Goal: Transaction & Acquisition: Purchase product/service

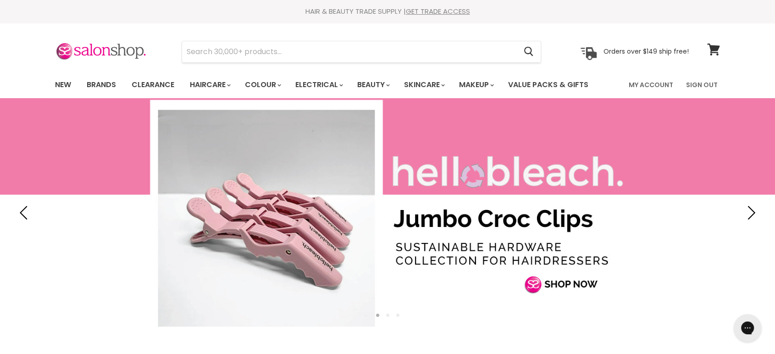
type input "Bondi Boost Curl Boss Styling Cream"
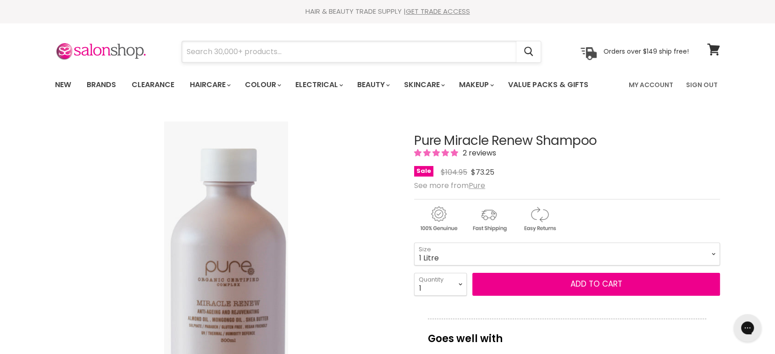
paste input "Schwarzkopf Igora Expert Mousse Moonstone 9.5.12 100ml"
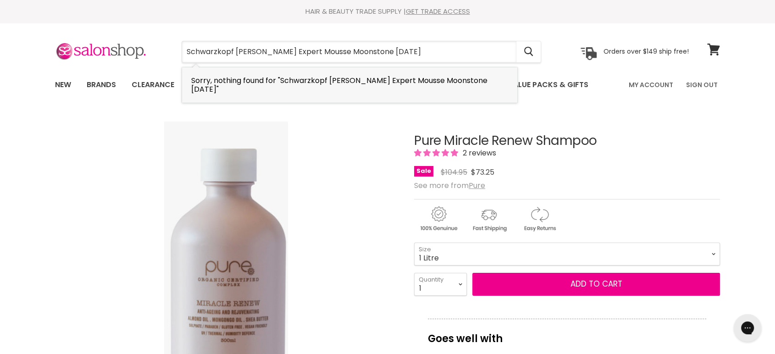
click at [415, 80] on span "Sorry, nothing found for "Schwarzkopf Igora Expert Mousse Moonstone 9.5.12"" at bounding box center [339, 84] width 296 height 19
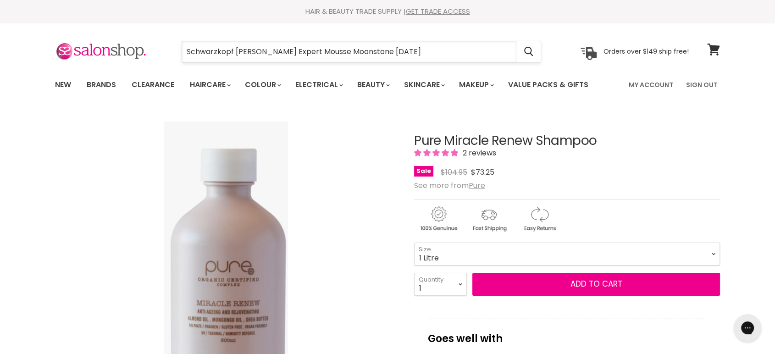
click at [427, 58] on input "Schwarzkopf Igora Expert Mousse Moonstone 9.5.12" at bounding box center [349, 51] width 334 height 21
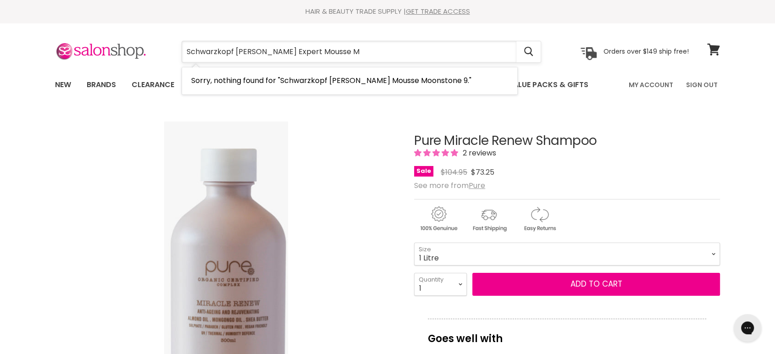
type input "Schwarzkopf Igora Expert Mousse"
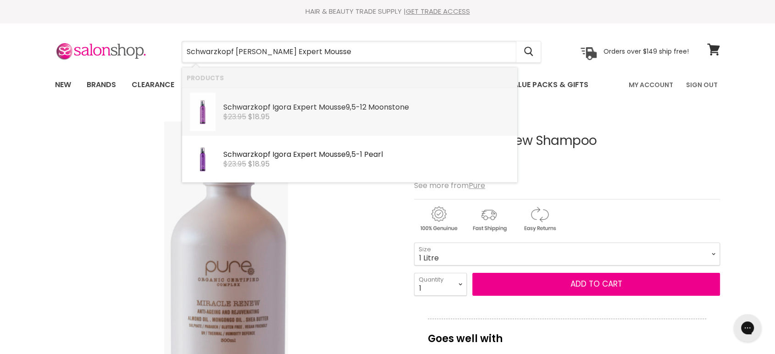
click at [307, 105] on b "Expert" at bounding box center [305, 107] width 24 height 11
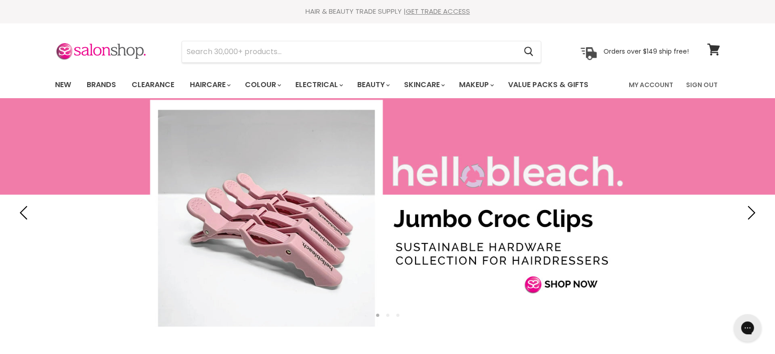
click at [253, 54] on input "Search" at bounding box center [349, 51] width 334 height 21
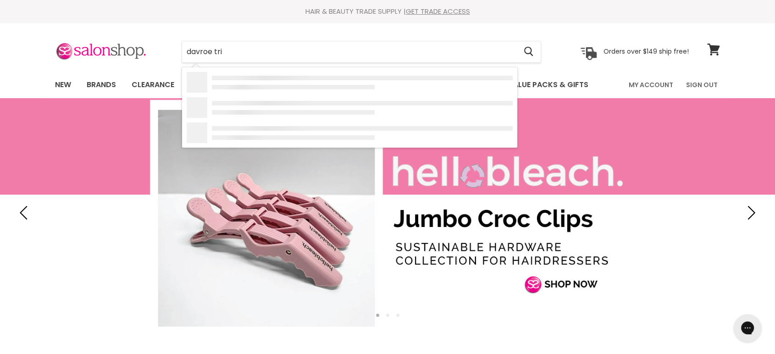
type input "davroe trio"
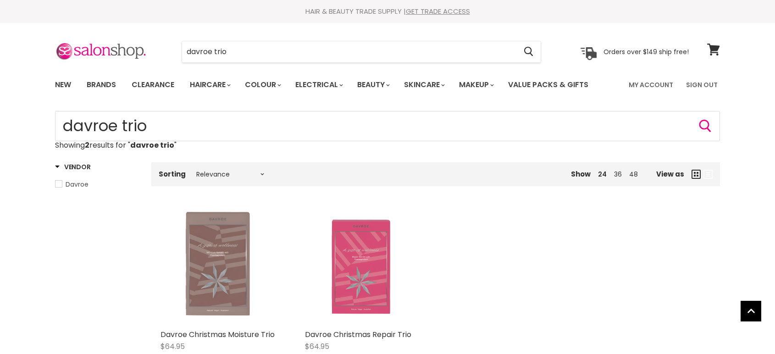
click at [220, 208] on img "Main content" at bounding box center [219, 266] width 78 height 117
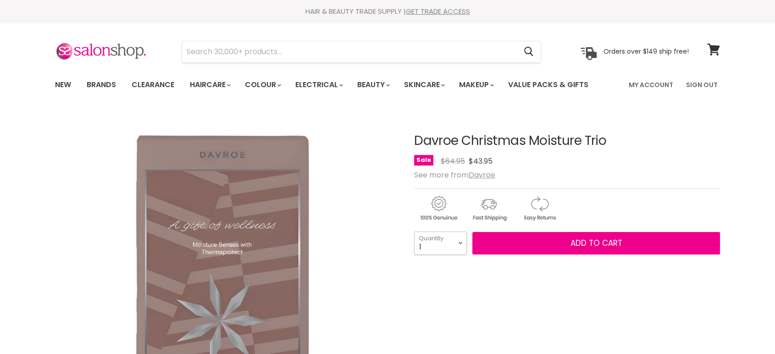
click at [460, 242] on select "1 2 3 4 5 6 7 8 9 10+" at bounding box center [440, 242] width 53 height 23
select select "3"
click at [414, 231] on select "1 2 3 4 5 6 7 8 9 10+" at bounding box center [440, 242] width 53 height 23
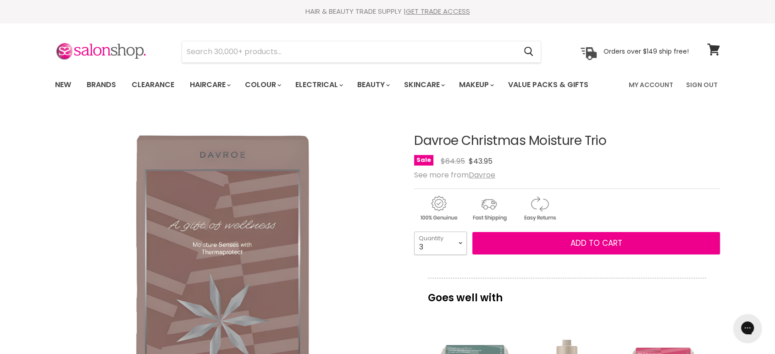
type input "3"
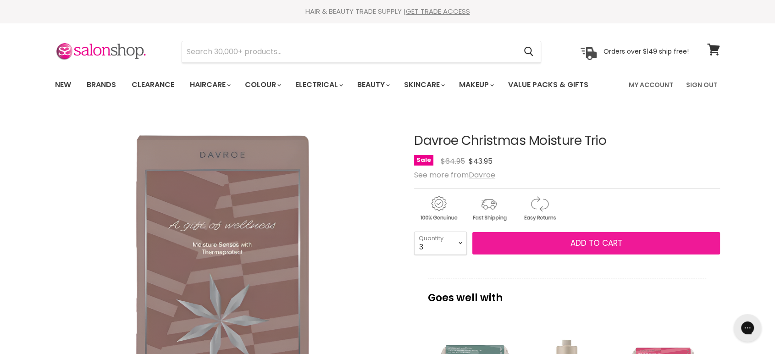
click at [524, 242] on button "Add to cart" at bounding box center [595, 243] width 247 height 23
click at [543, 244] on button "Add to cart" at bounding box center [595, 243] width 247 height 23
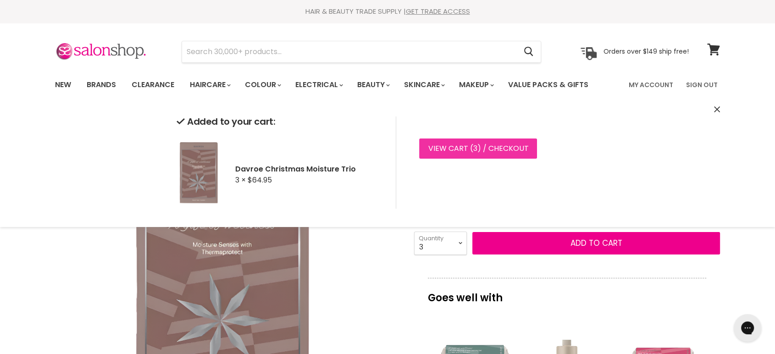
click at [495, 154] on link "View cart ( 3 ) / Checkout" at bounding box center [478, 148] width 118 height 20
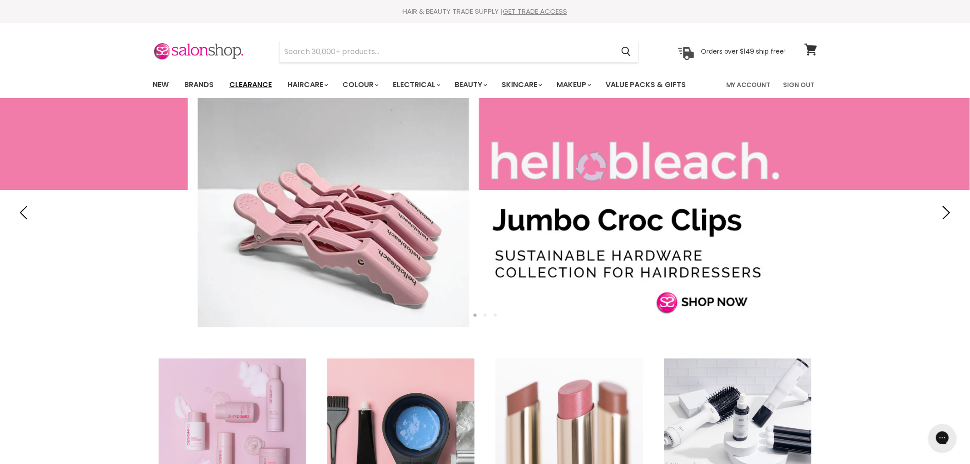
click at [247, 85] on link "Clearance" at bounding box center [250, 84] width 56 height 19
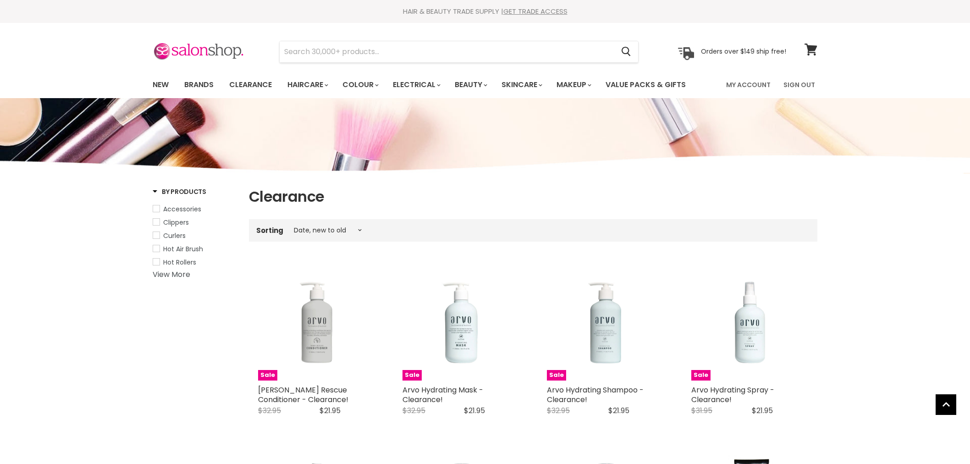
select select "created-descending"
click at [321, 43] on input "Search" at bounding box center [447, 51] width 334 height 21
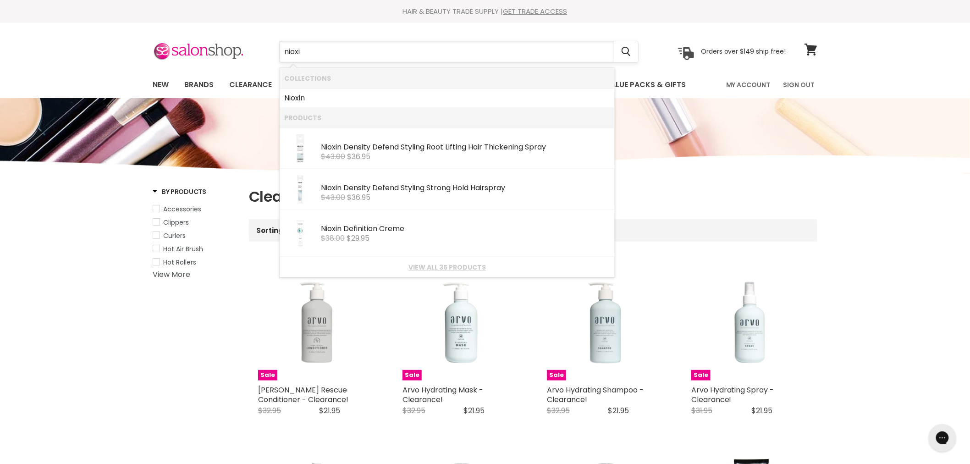
type input "nioxin"
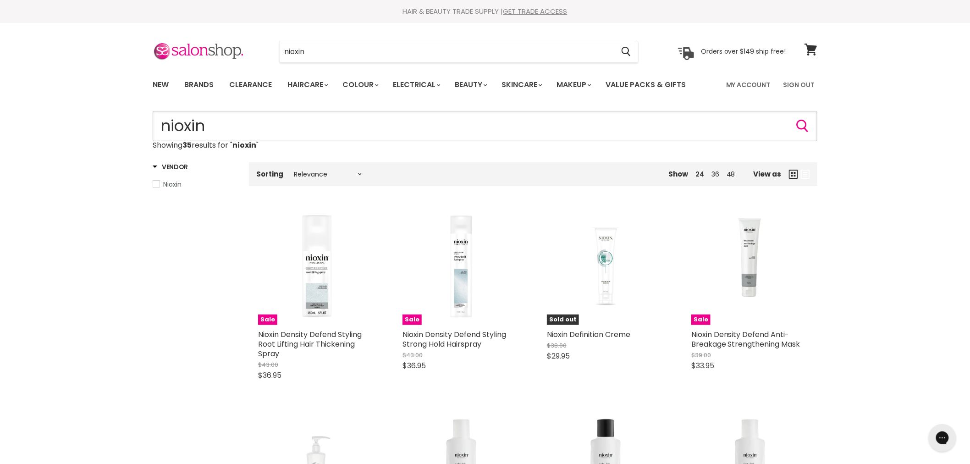
click at [247, 128] on input "nioxin" at bounding box center [485, 126] width 665 height 30
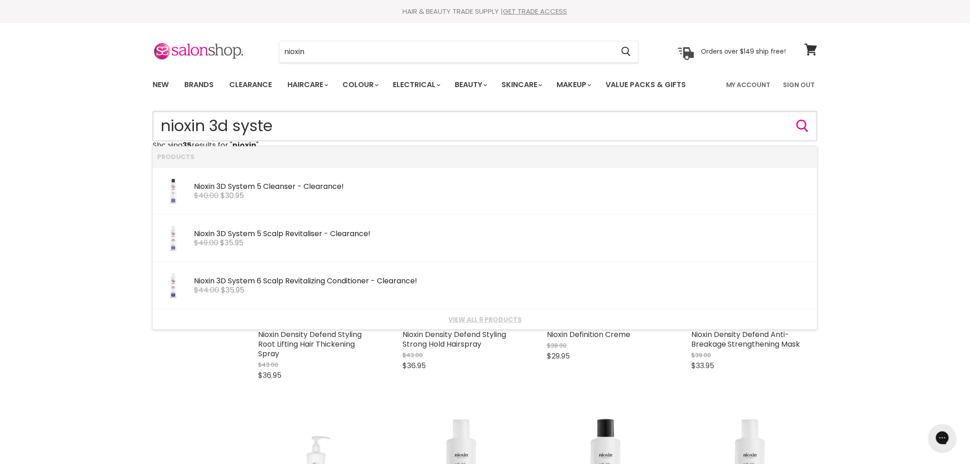
type input "nioxin 3d system"
click at [292, 281] on div "Nioxin 3D System 6 Scalp Revitalizing Conditioner - Clearance!" at bounding box center [503, 282] width 619 height 10
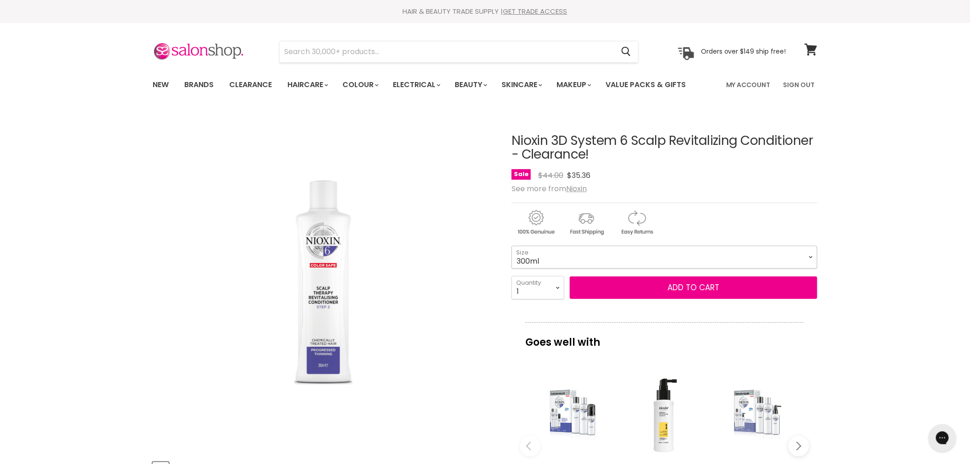
click at [560, 248] on select "300ml 1 Litre" at bounding box center [664, 257] width 306 height 23
click at [511, 246] on select "300ml 1 Litre" at bounding box center [664, 257] width 306 height 23
click at [545, 259] on select "300ml 1 Litre" at bounding box center [664, 257] width 306 height 23
select select "300ml"
click at [511, 246] on select "300ml 1 Litre" at bounding box center [664, 257] width 306 height 23
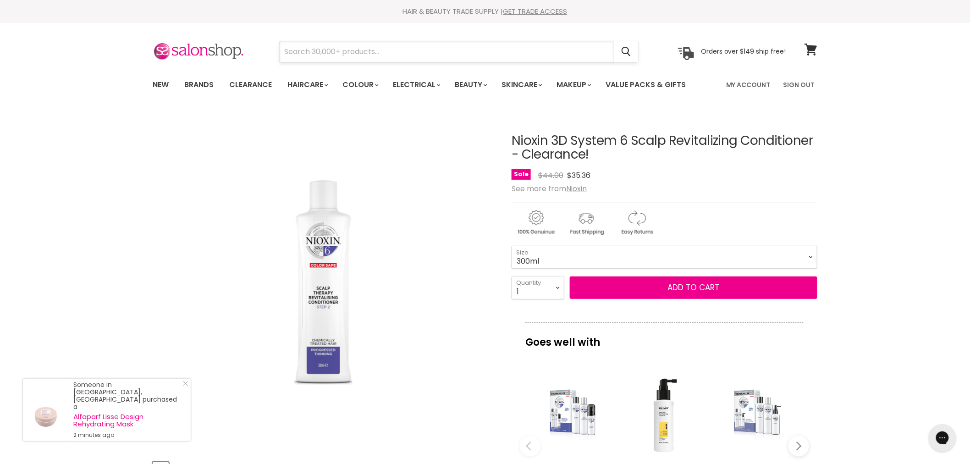
paste input "Nioxin System 6 Scalp Treatment - Clearance!"
type input "Nioxin System 6 Scalp Treatment - Clearance!"
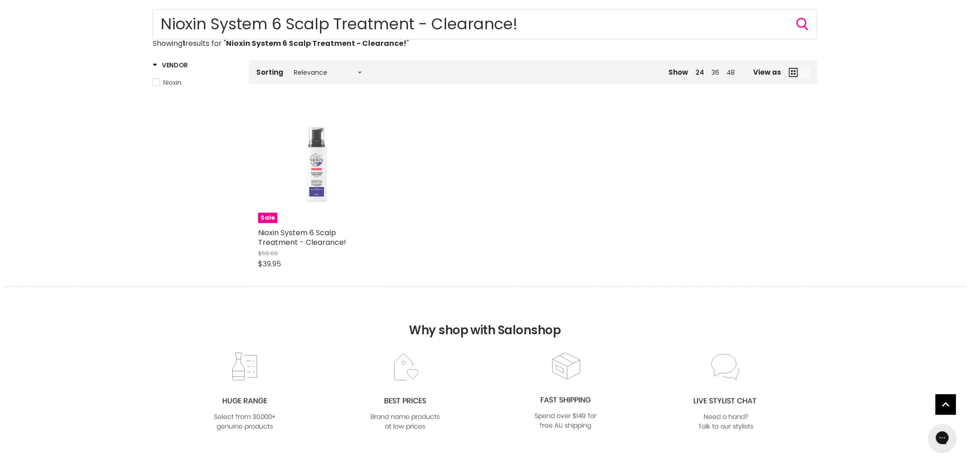
drag, startPoint x: 571, startPoint y: 4, endPoint x: 343, endPoint y: 29, distance: 229.6
click at [343, 29] on body "Skip to content HAIR & BEAUTY TRADE SUPPLY | GET TRADE ACCESS HAIR & BEAUTY TRA…" at bounding box center [485, 368] width 970 height 940
click at [451, 23] on input "Nioxin System 6 Scalp Treatment - Clearance!" at bounding box center [485, 24] width 665 height 30
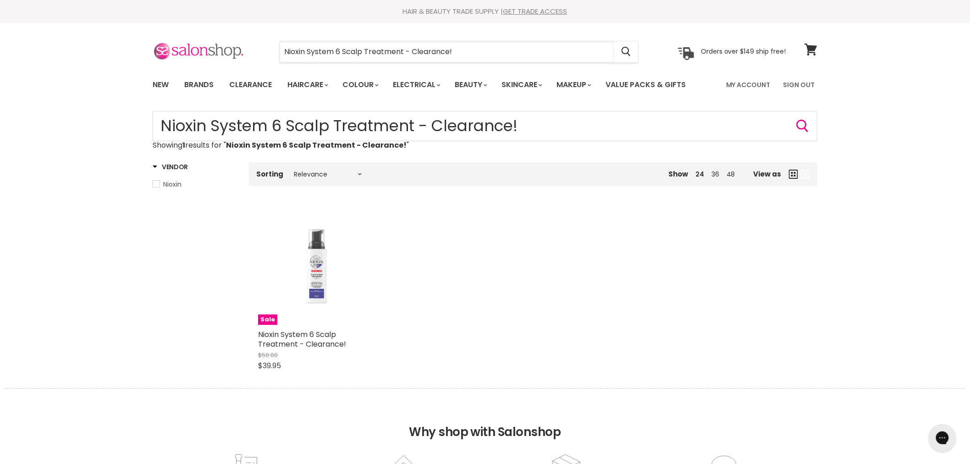
drag, startPoint x: 471, startPoint y: 48, endPoint x: 185, endPoint y: 52, distance: 285.6
click at [181, 52] on div "Nioxin System 6 Scalp Treatment - Clearance! Cancel Orders over $149 ship free!" at bounding box center [469, 51] width 633 height 21
paste input "Nioxin 3D System 5 Scalp Revitaliser - Clearance!"
type input "Nioxin 3D System 5 Scalp Revitaliser - Clearance!"
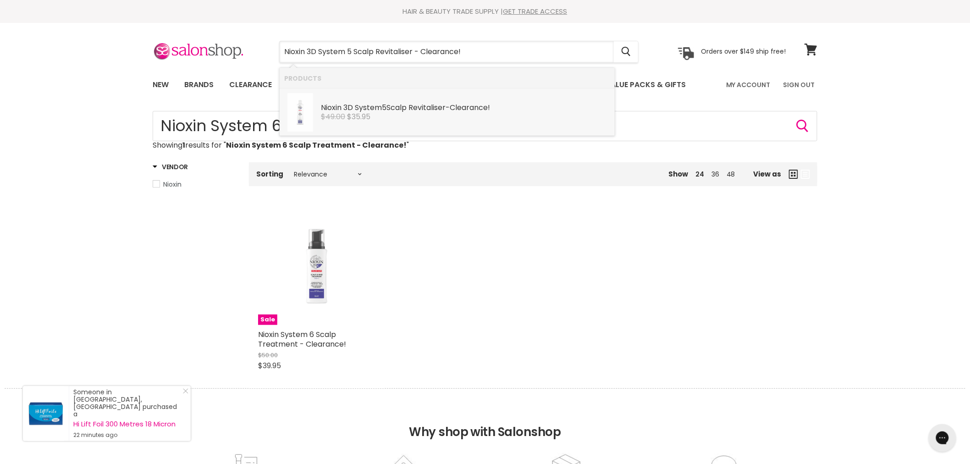
click at [416, 99] on div "Nioxin 3D System 5 Scalp Revitaliser - Clearance! Nioxin $49.00 $35.95" at bounding box center [465, 107] width 289 height 28
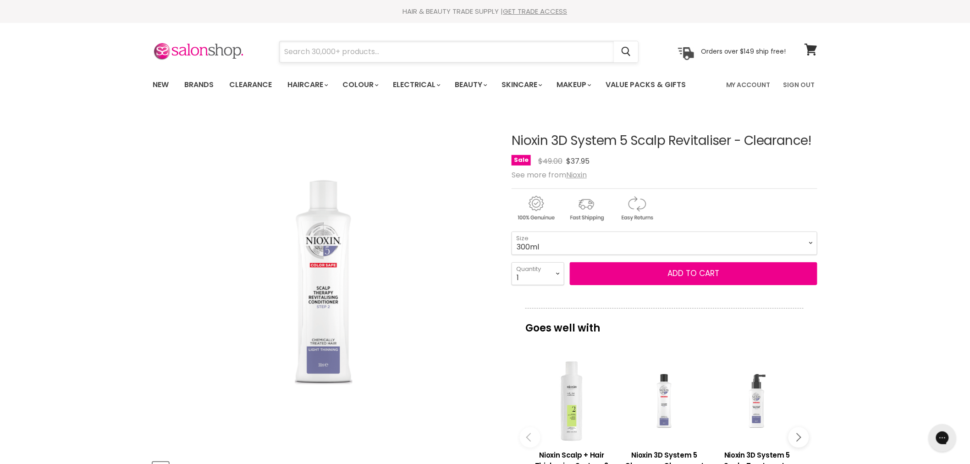
click at [376, 56] on input "Search" at bounding box center [447, 51] width 334 height 21
paste input "Nioxin 3D System 5 Trial Kit - Clearance!"
type input "Nioxin 3D System 5 Trial Kit - Clearance!"
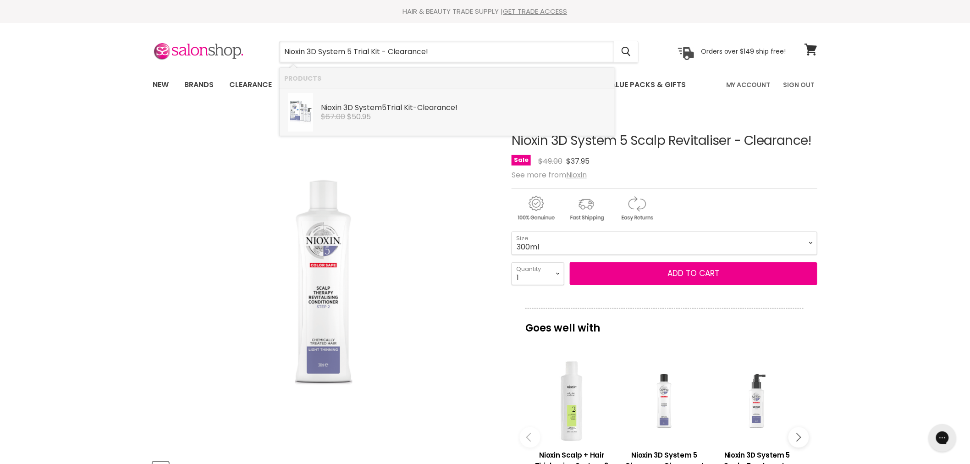
click at [351, 97] on div "Nioxin 3D System 5 Trial Kit - Clearance! Nioxin $67.00 $50.95" at bounding box center [465, 107] width 289 height 28
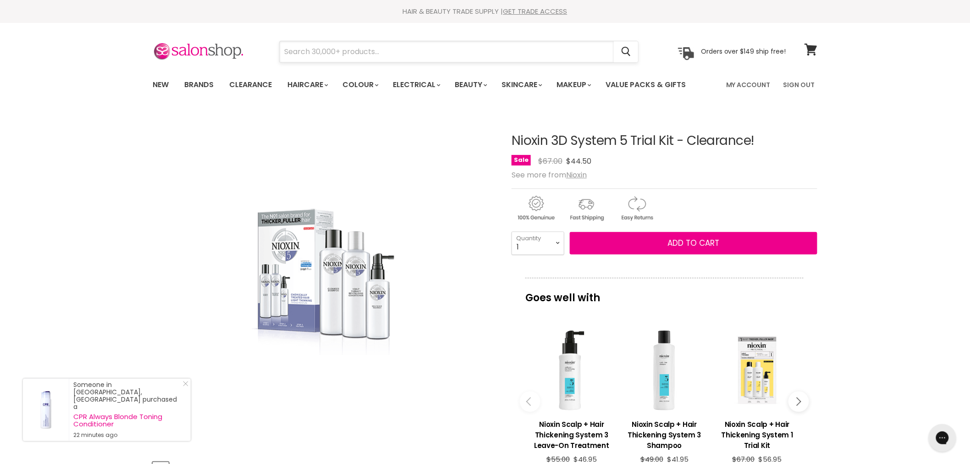
paste input "Nioxin 3D Intensive Deep Protect Density Mask 500ML"
type input "Nioxin 3D Intensive Deep Protect Density Mask 500ML"
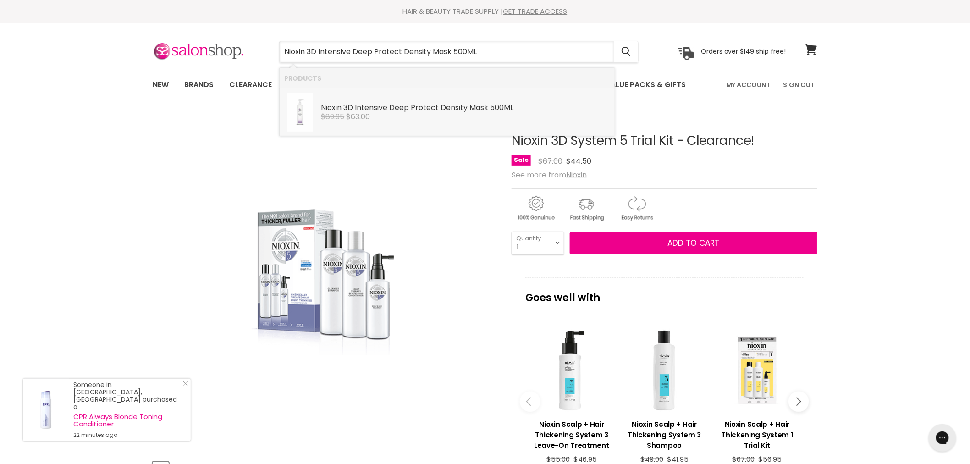
click at [376, 106] on b "Intensive" at bounding box center [371, 107] width 33 height 11
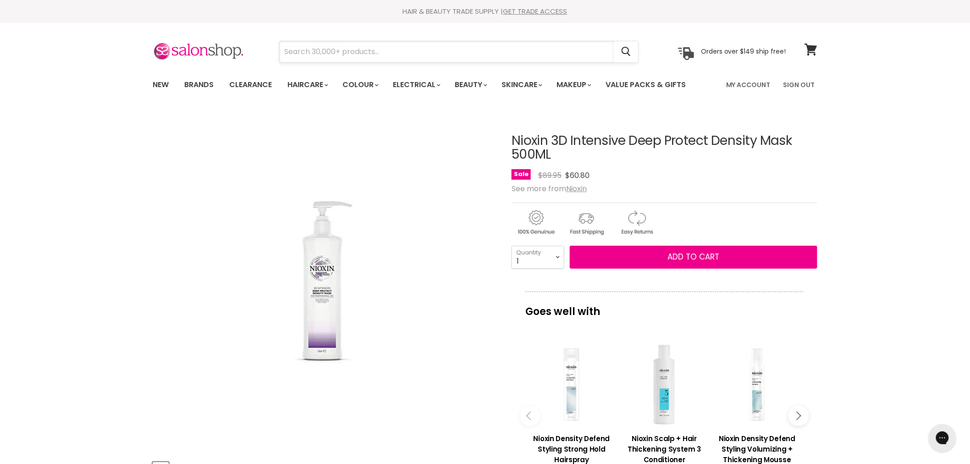
click at [363, 51] on input "Search" at bounding box center [447, 51] width 334 height 21
paste input "Nioxin 3D System 5 Cleanser - Clearance!"
type input "Nioxin 3D System 5 Cleanser - Clearance!"
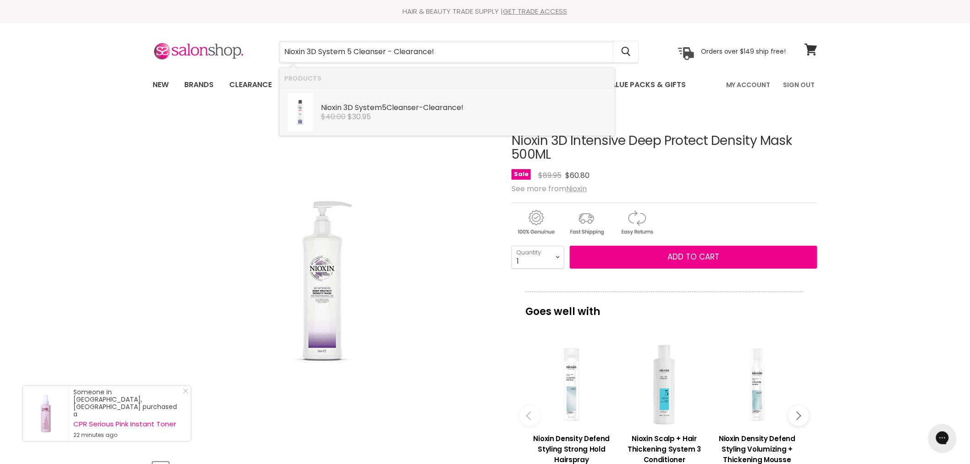
click at [390, 106] on div "Nioxin 3D System 5 Cleanser - Clearance!" at bounding box center [465, 109] width 289 height 10
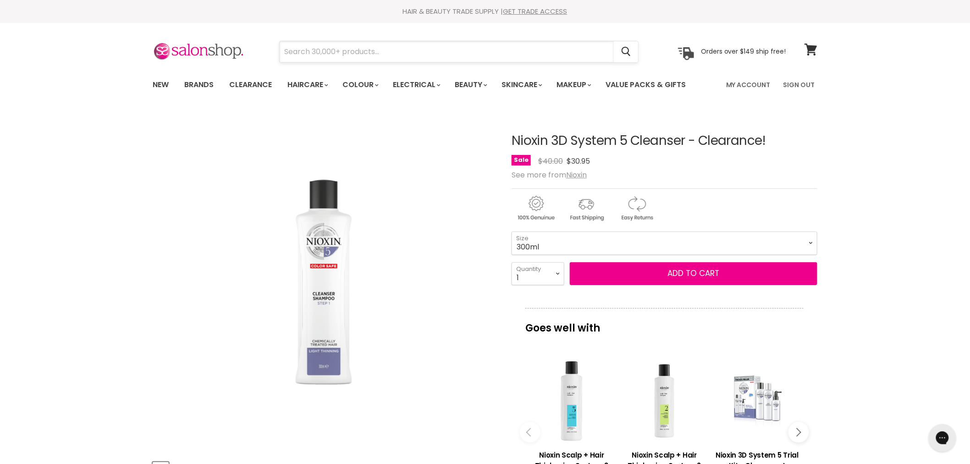
paste input "Nioxin 3D System 5 Scalp Treatment - Clearance!"
type input "Nioxin 3D System 5 Scalp Treatment - Clearance!"
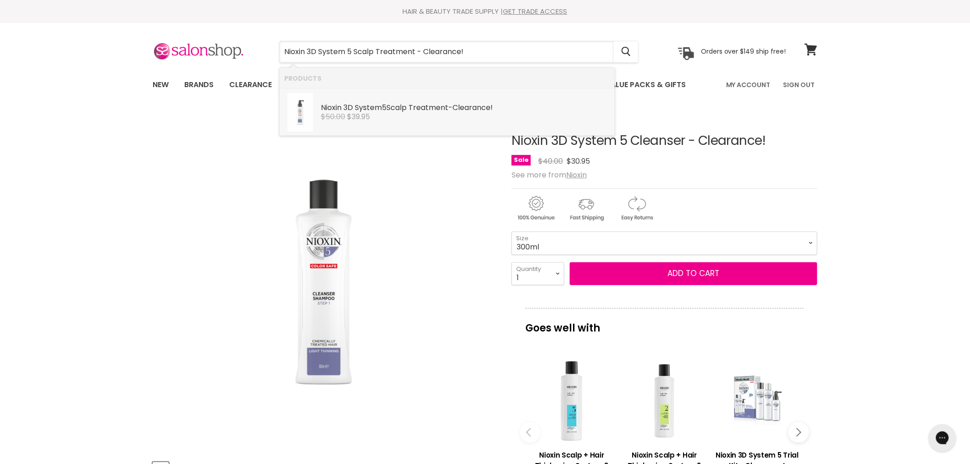
click at [364, 101] on div "Nioxin 3D System 5 Scalp Treatment - Clearance! Nioxin $50.00 $39.95" at bounding box center [465, 107] width 289 height 28
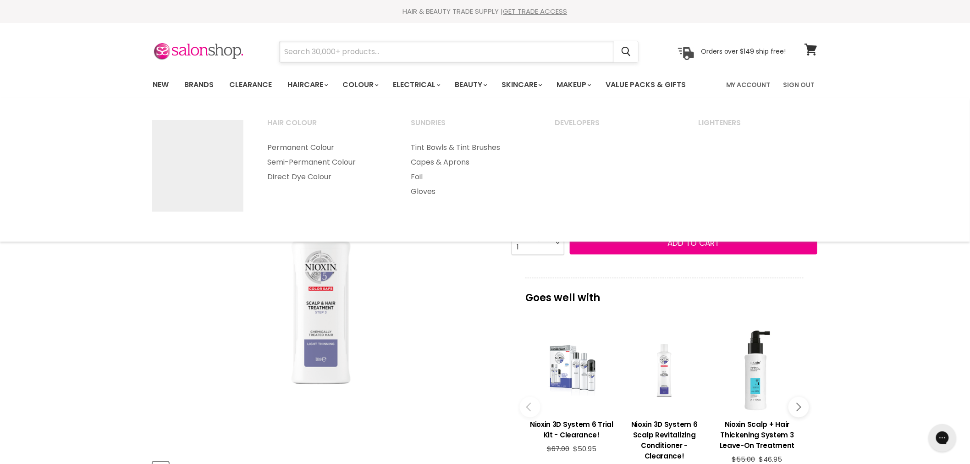
click at [321, 51] on input "Search" at bounding box center [447, 51] width 334 height 21
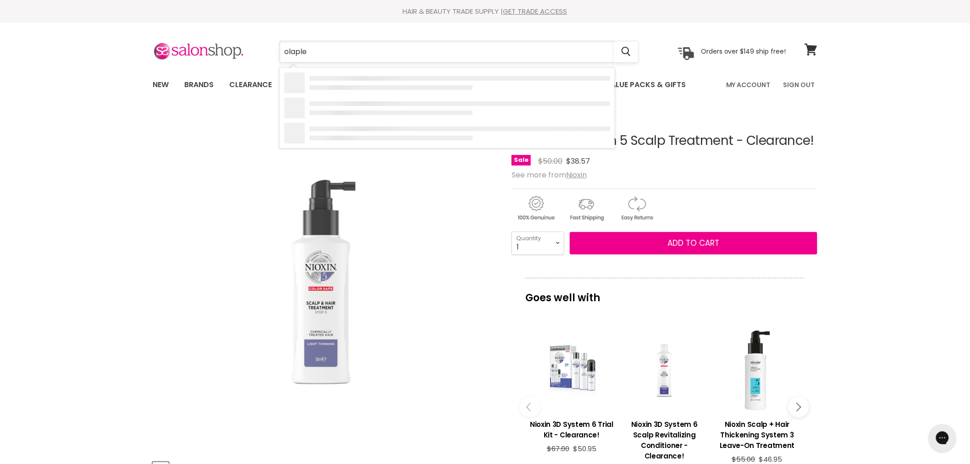
type input "olaplex"
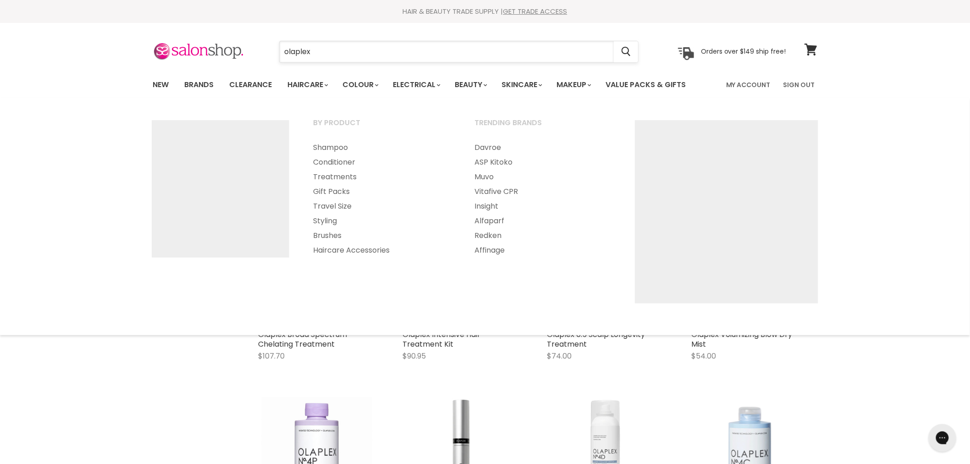
click at [326, 50] on input "olaplex" at bounding box center [447, 51] width 334 height 21
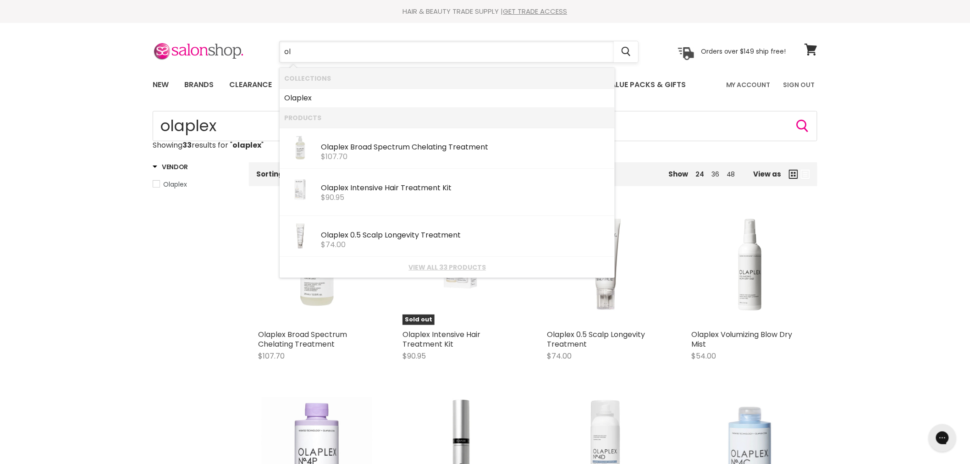
type input "o"
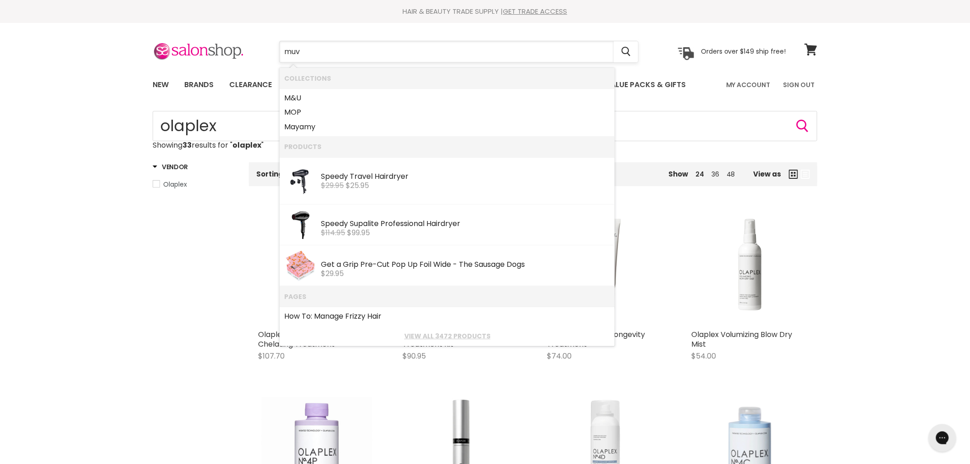
type input "muvo"
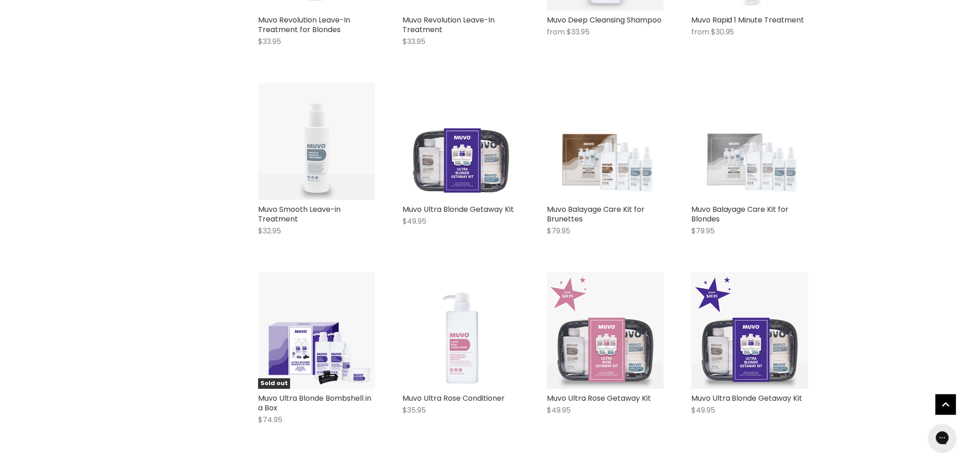
scroll to position [1069, 0]
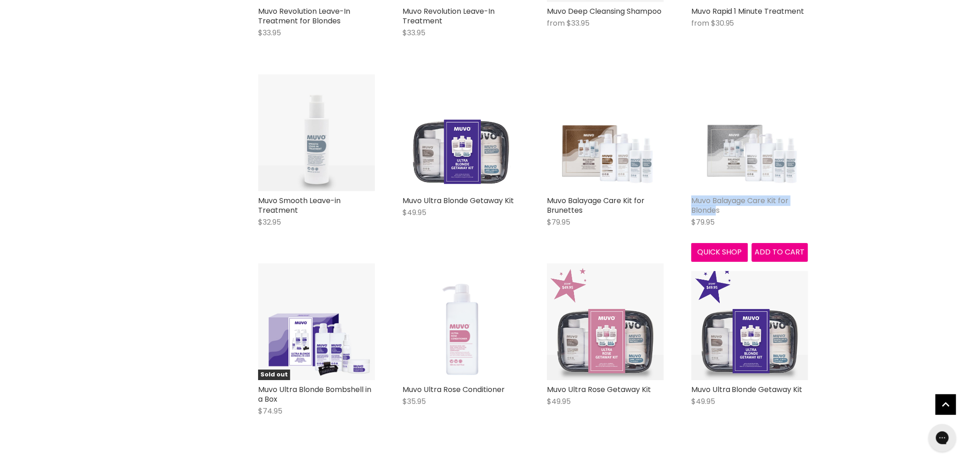
drag, startPoint x: 684, startPoint y: 194, endPoint x: 717, endPoint y: 211, distance: 37.5
click at [717, 211] on div "Muvo Balayage Care Kit for Blondes $79.95 Muvo Quick shop Add to cart" at bounding box center [749, 168] width 135 height 206
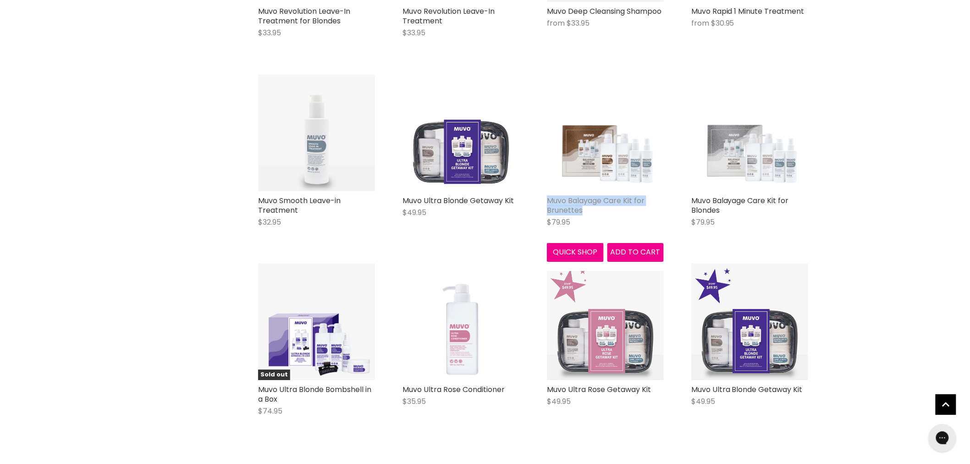
drag, startPoint x: 544, startPoint y: 193, endPoint x: 581, endPoint y: 209, distance: 40.3
click at [589, 211] on div "Muvo Balayage Care Kit for Brunettes $79.95 Muvo Quick shop Add to cart" at bounding box center [605, 168] width 135 height 206
copy link "Muvo Balayage Care Kit for Brunettes"
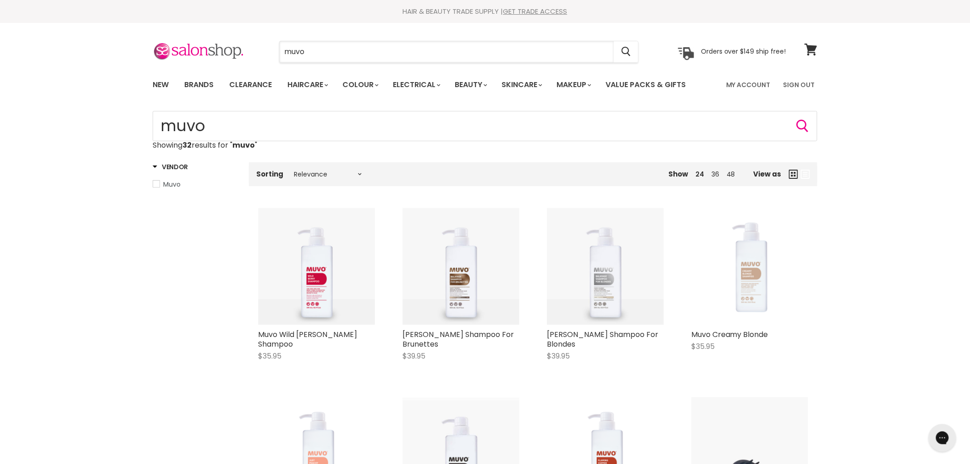
drag, startPoint x: 317, startPoint y: 50, endPoint x: 235, endPoint y: 63, distance: 83.0
click at [235, 63] on section "Menu muvo Cancel" at bounding box center [484, 47] width 687 height 49
paste input "natural look colourance"
type input "natural look colourance"
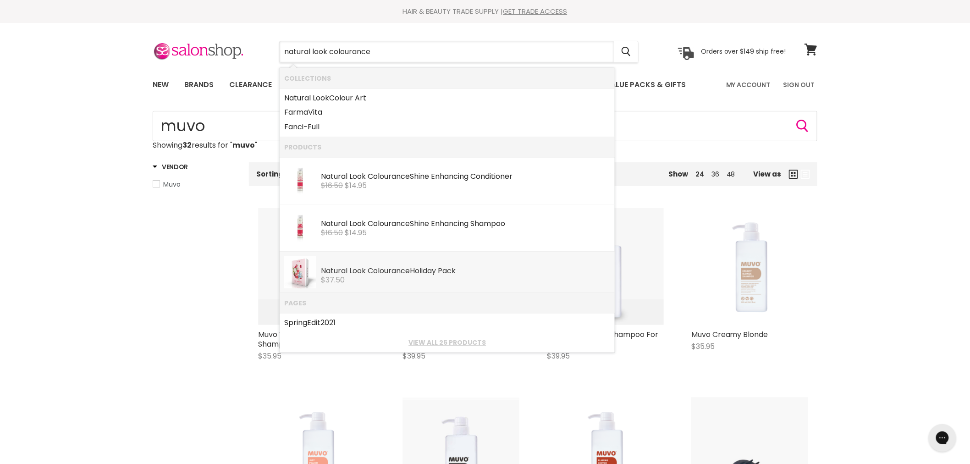
click at [357, 273] on b "Look" at bounding box center [357, 270] width 16 height 11
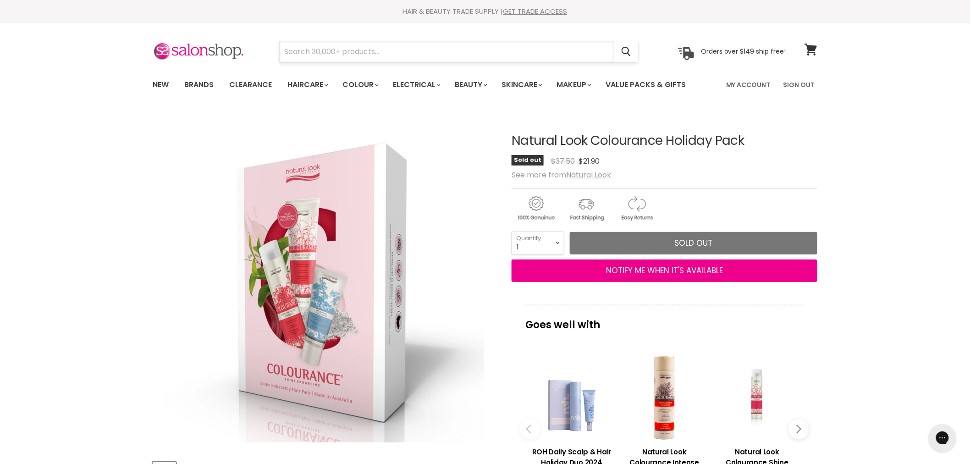
paste input "Alfaparf Lisse"
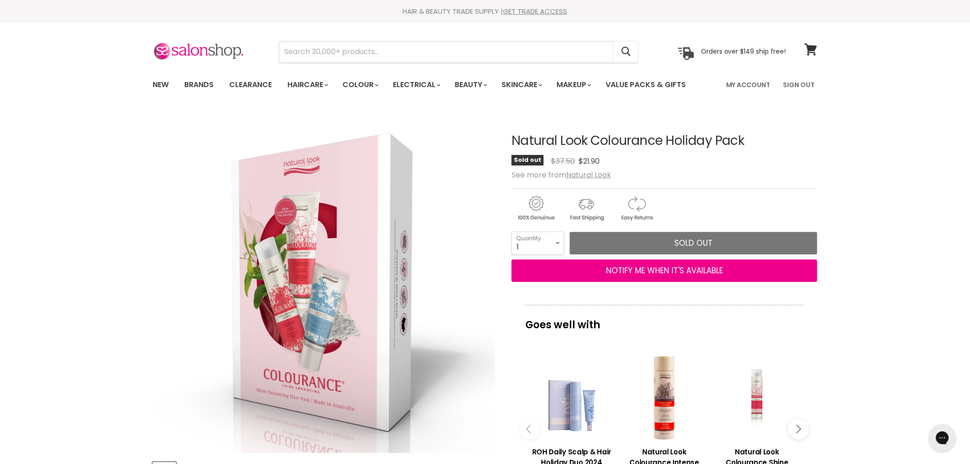
type input "Alfaparf Lisse"
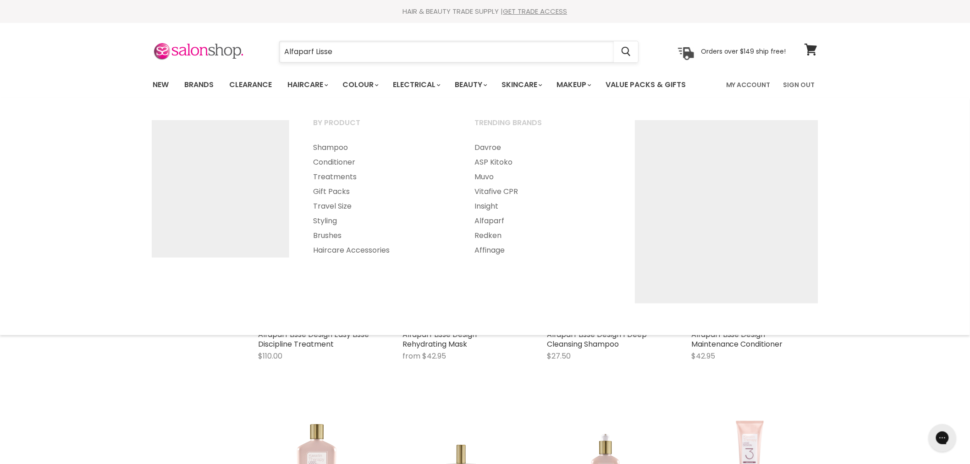
click at [363, 51] on input "Alfaparf Lisse" at bounding box center [447, 51] width 334 height 21
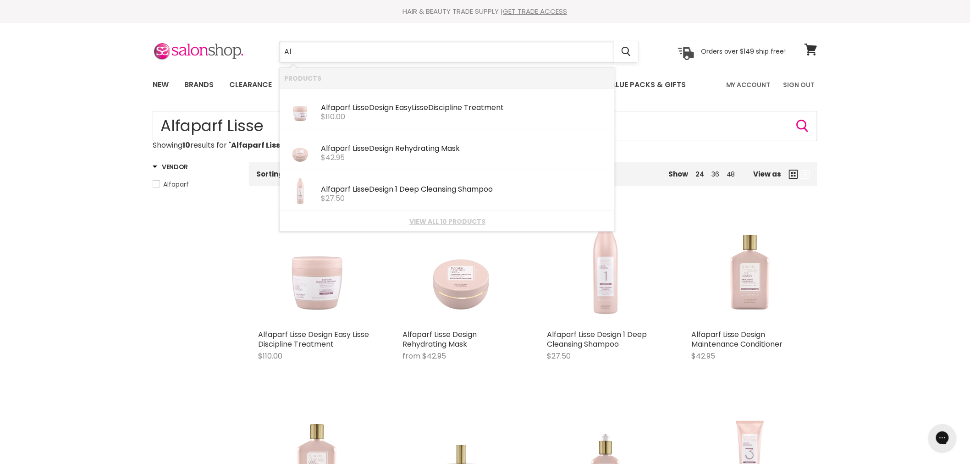
type input "A"
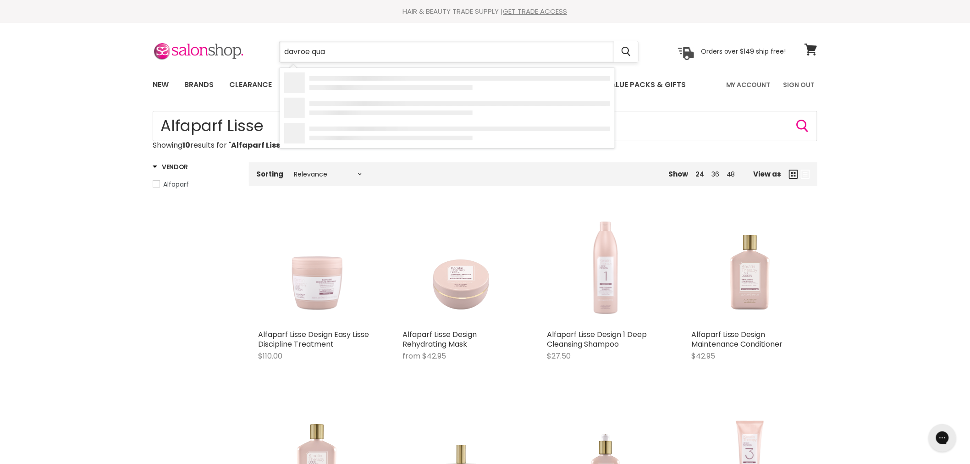
type input "davroe quad"
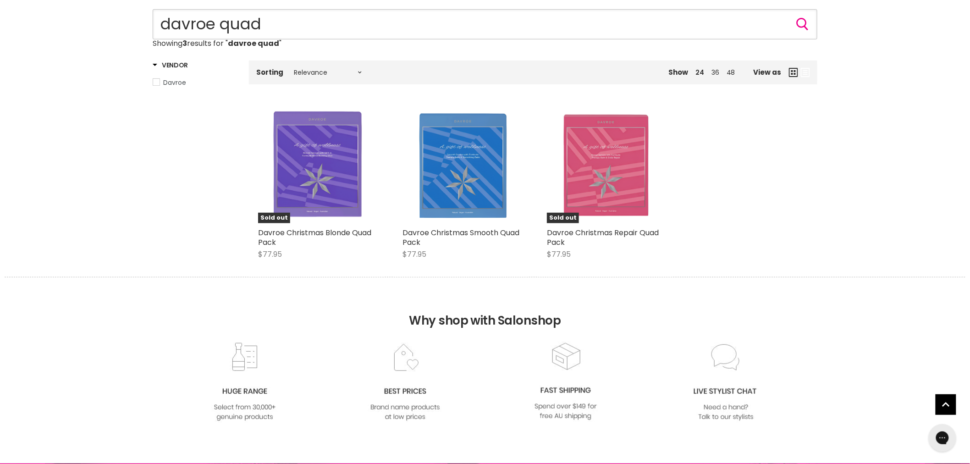
click at [314, 20] on input "davroe quad" at bounding box center [485, 24] width 665 height 30
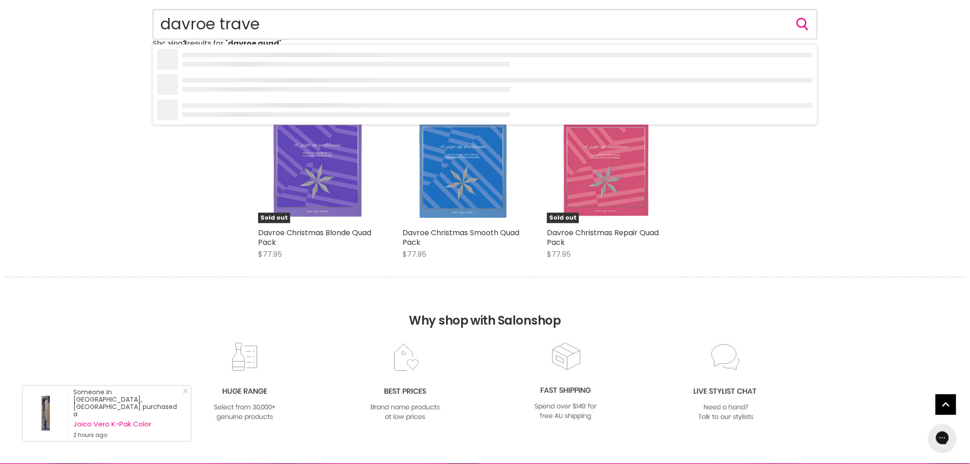
type input "davroe travel"
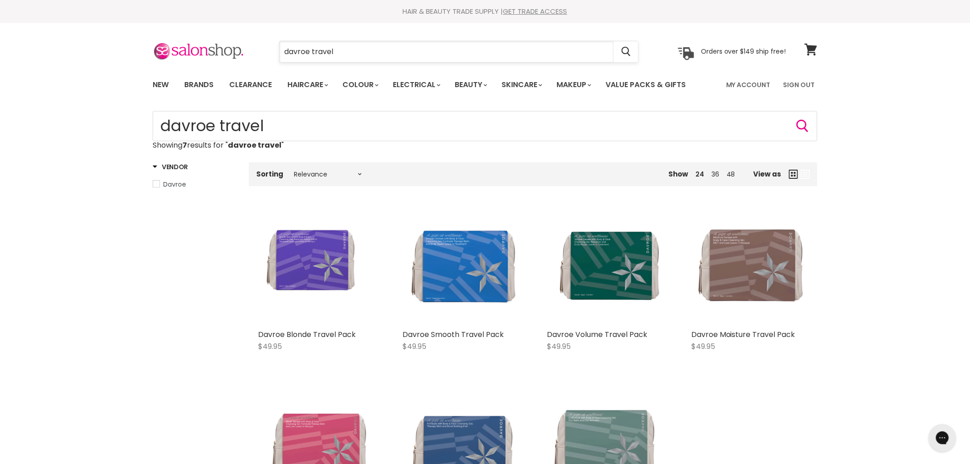
click at [361, 49] on input "davroe travel" at bounding box center [447, 51] width 334 height 21
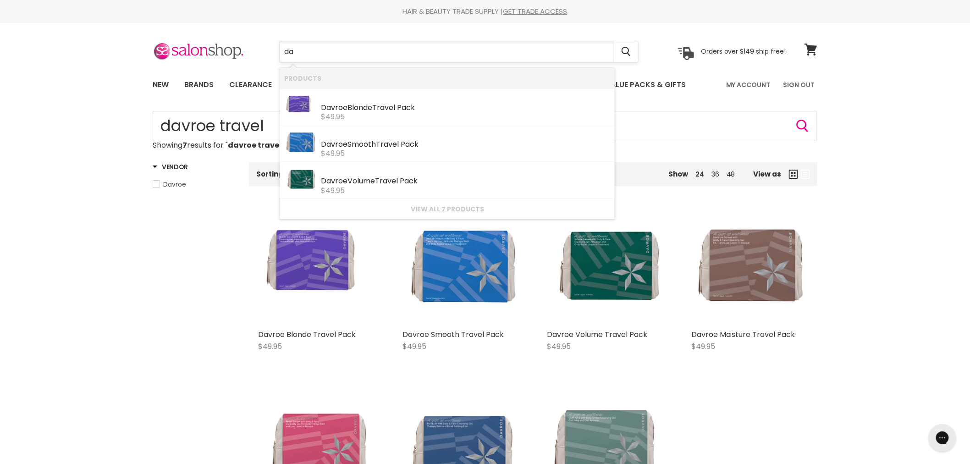
type input "d"
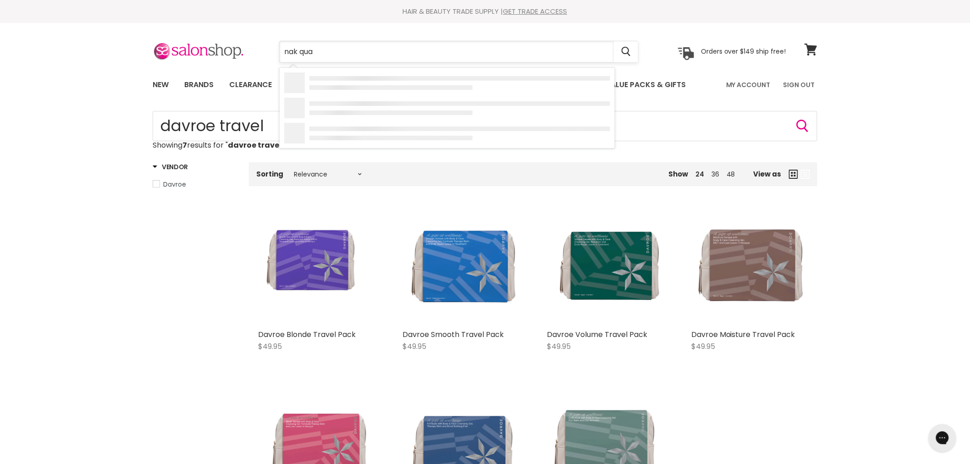
type input "nak quad"
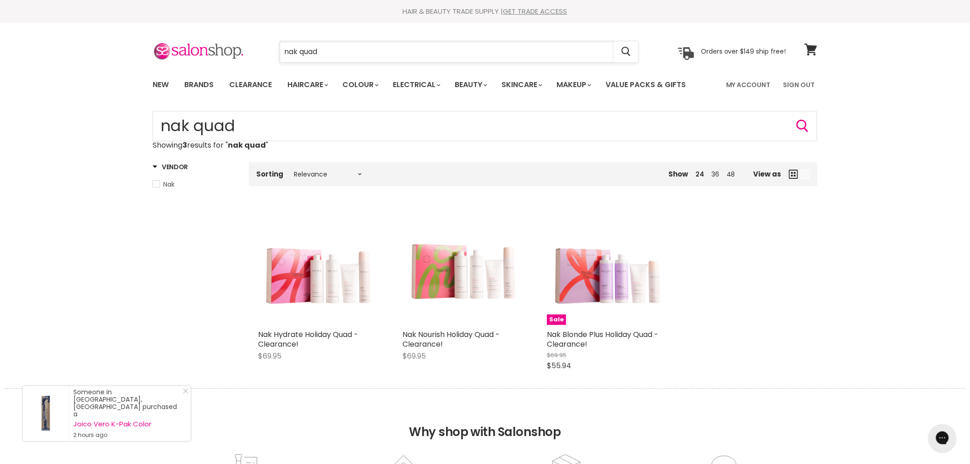
click at [342, 57] on input "nak quad" at bounding box center [447, 51] width 334 height 21
type input "nak trio"
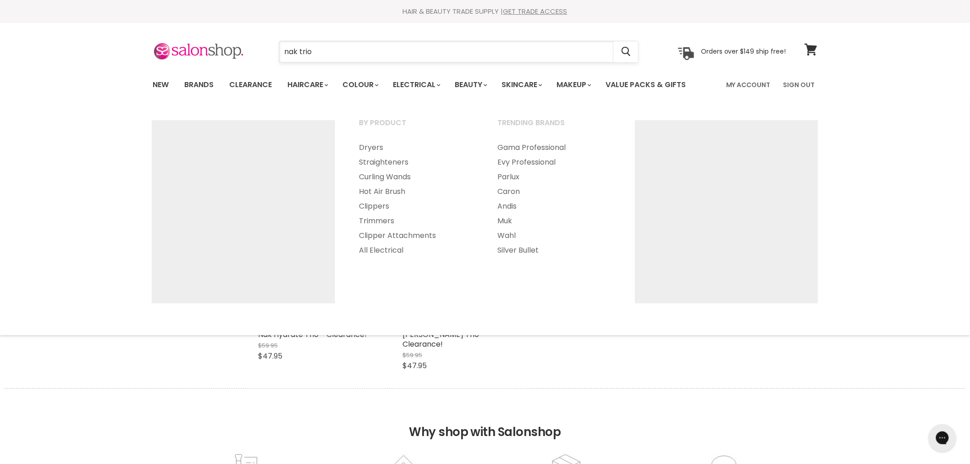
click at [356, 51] on input "nak trio" at bounding box center [447, 51] width 334 height 21
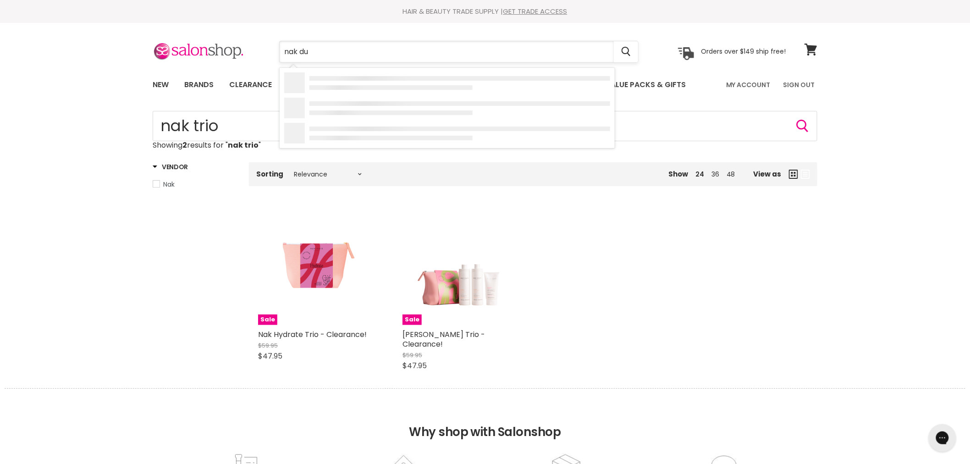
type input "nak duo"
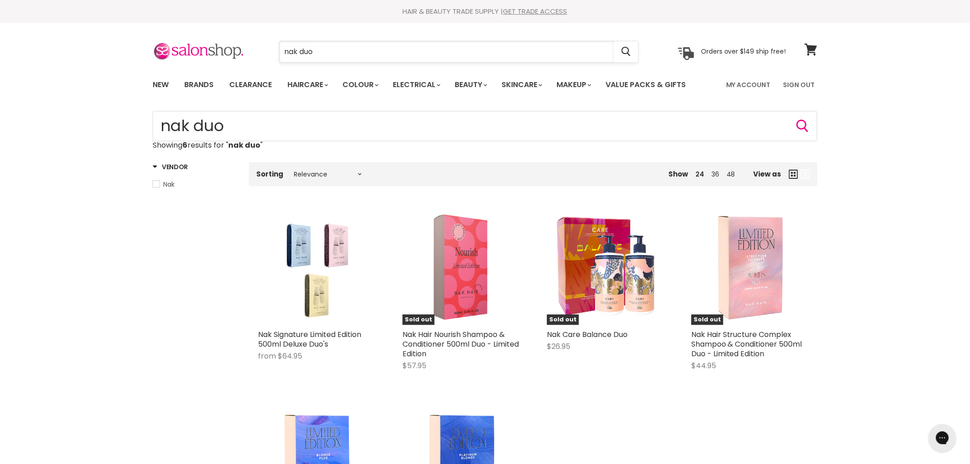
click at [320, 49] on input "nak duo" at bounding box center [447, 51] width 334 height 21
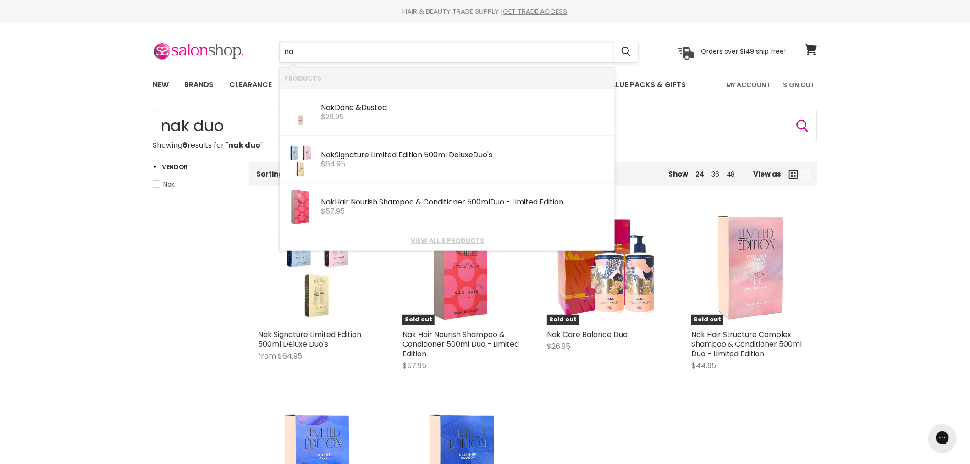
type input "n"
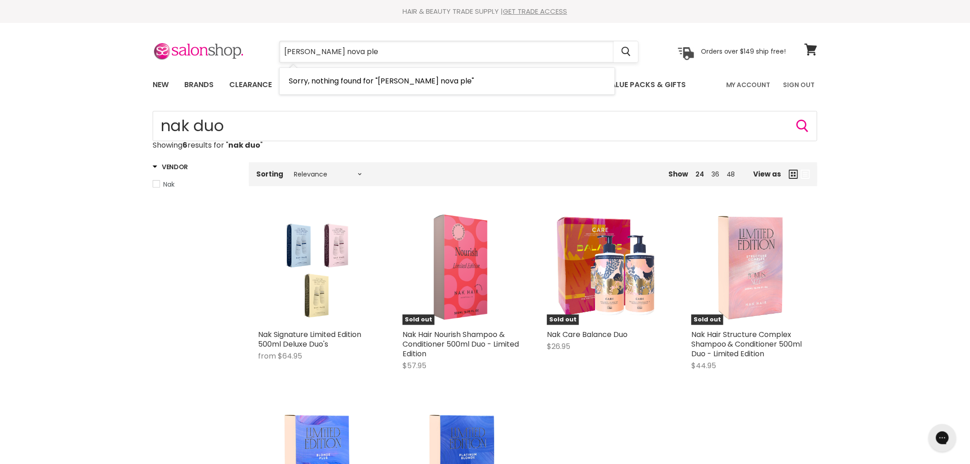
type input "delorenzo nova plex"
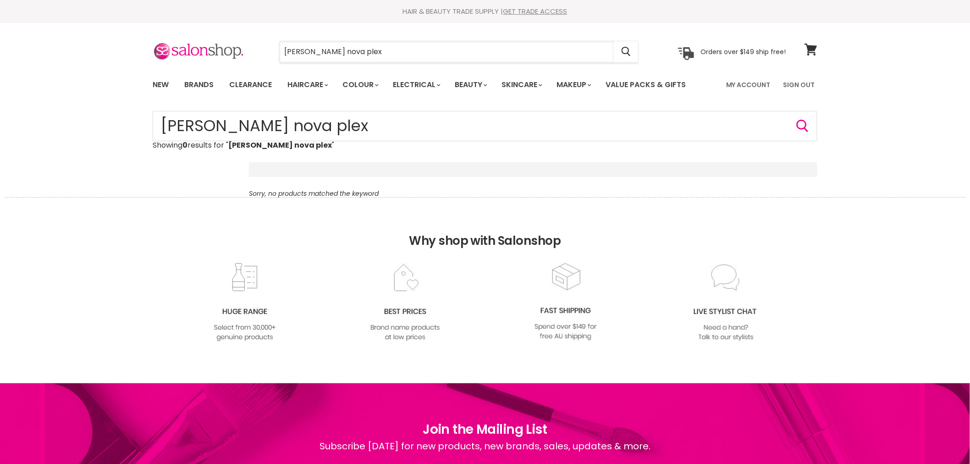
click at [292, 49] on input "[PERSON_NAME] nova plex" at bounding box center [447, 51] width 334 height 21
type input "de lorenzo nova plex"
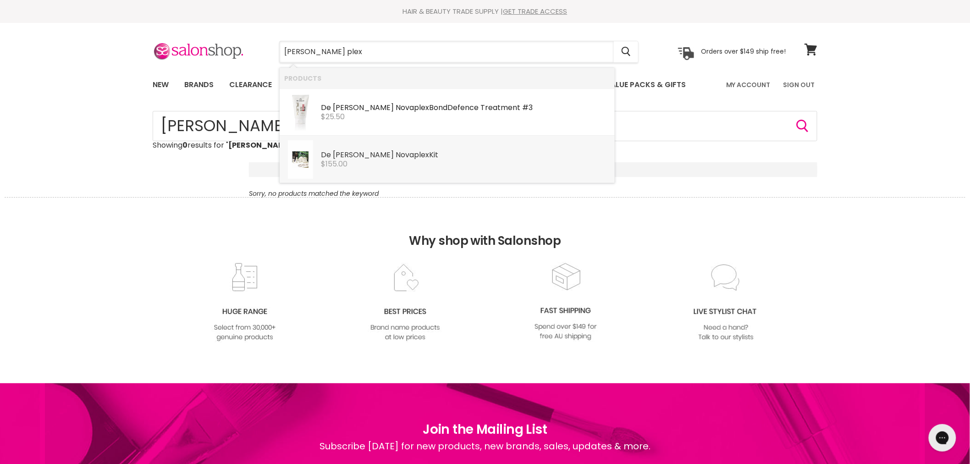
click at [357, 159] on b "[PERSON_NAME]" at bounding box center [363, 154] width 61 height 11
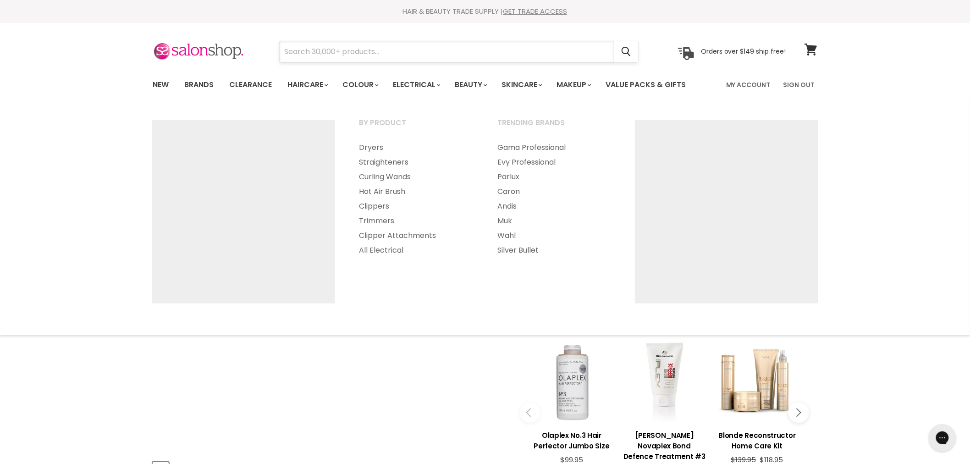
click at [365, 44] on input "Search" at bounding box center [447, 51] width 334 height 21
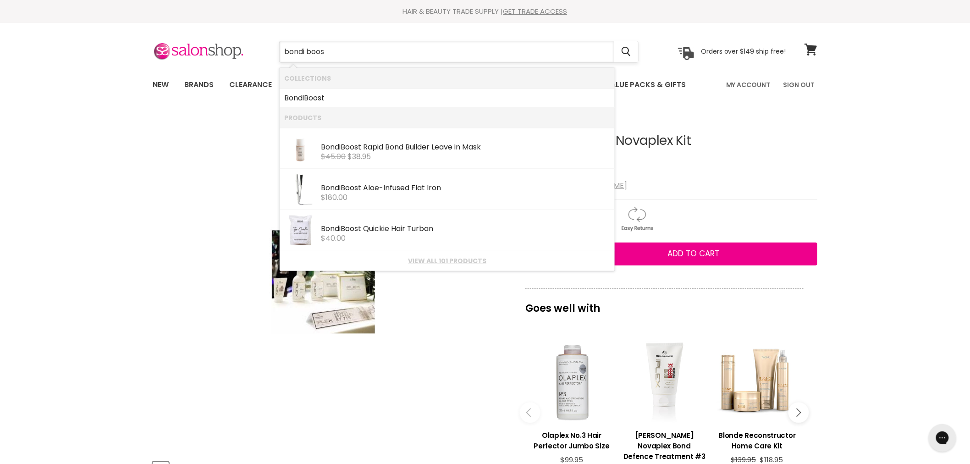
type input "bondi boost"
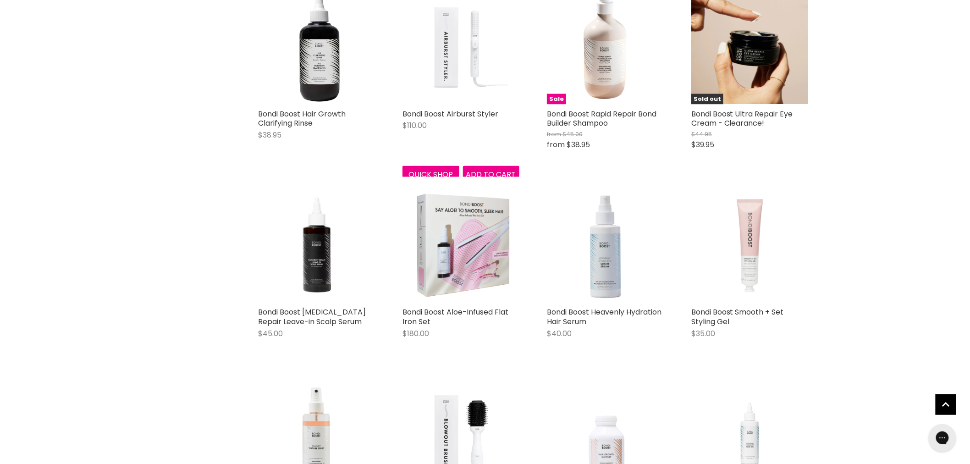
scroll to position [611, 0]
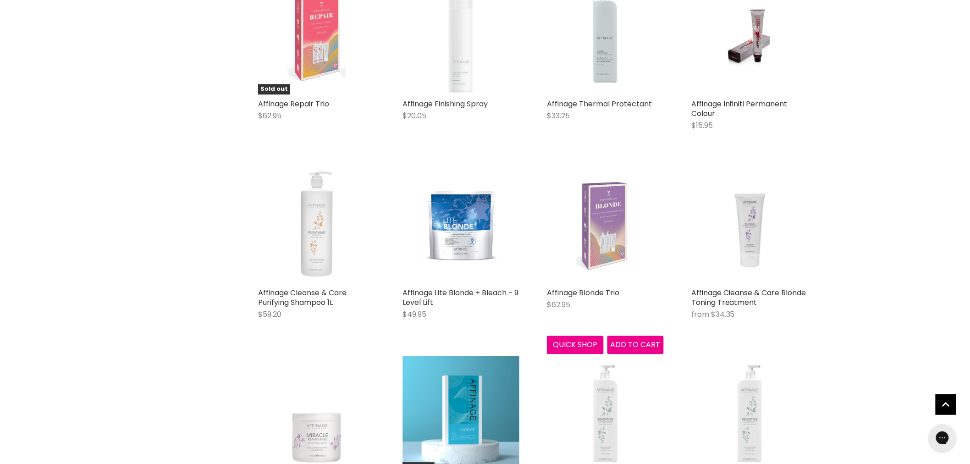
scroll to position [814, 0]
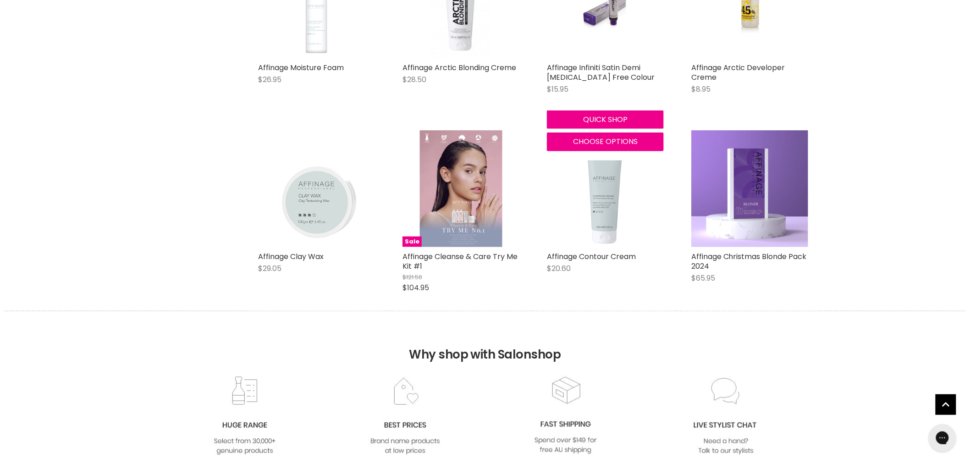
scroll to position [1782, 0]
